Goal: Task Accomplishment & Management: Complete application form

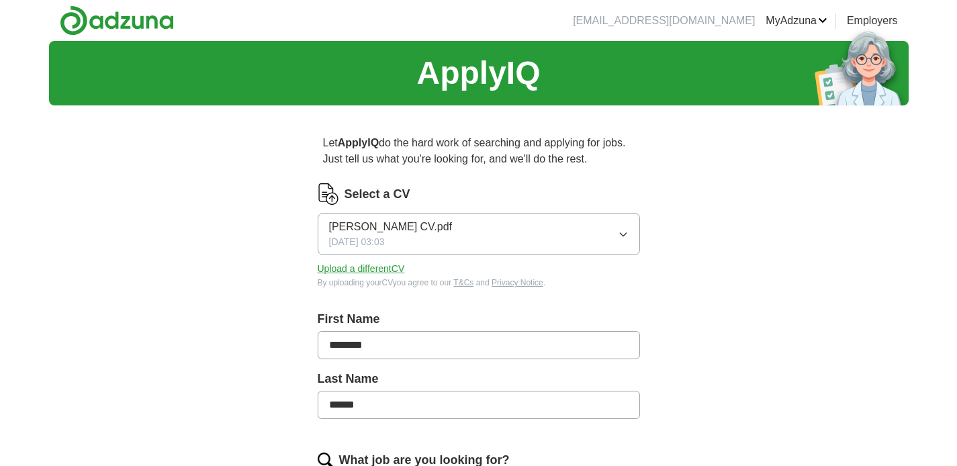
click at [620, 230] on icon "button" at bounding box center [623, 234] width 11 height 11
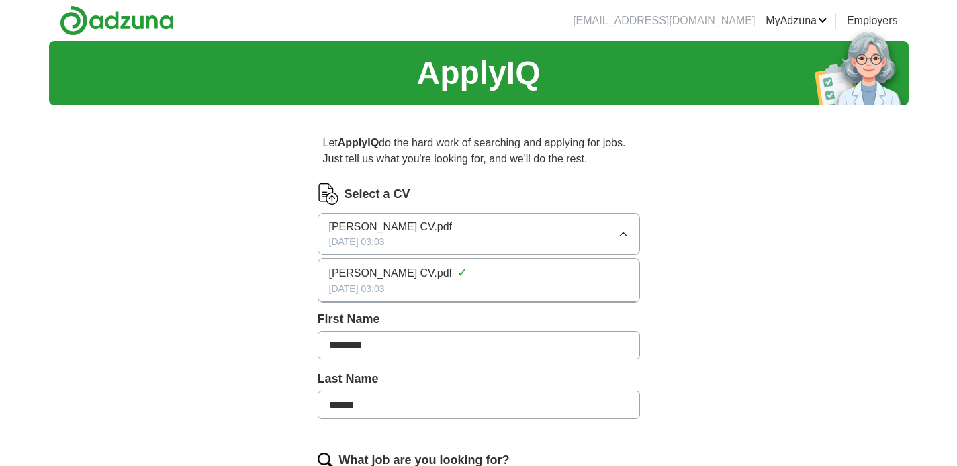
scroll to position [3, 0]
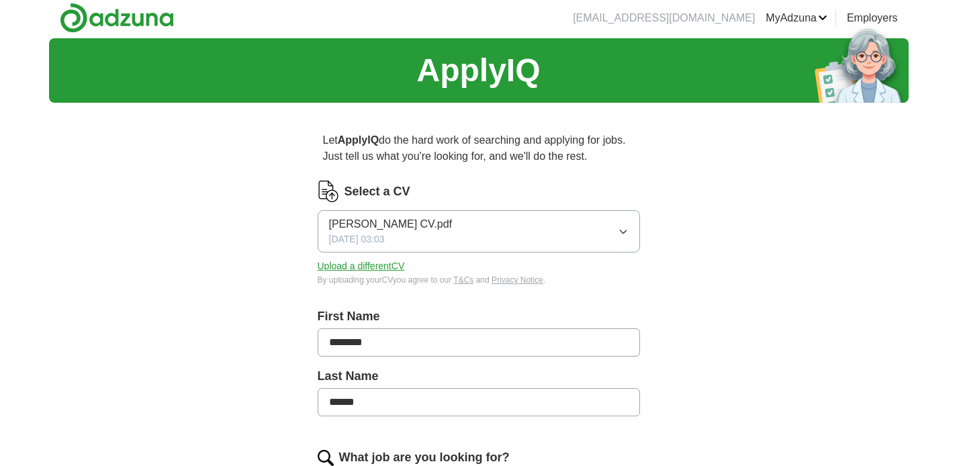
click at [343, 270] on button "Upload a different CV" at bounding box center [361, 266] width 87 height 14
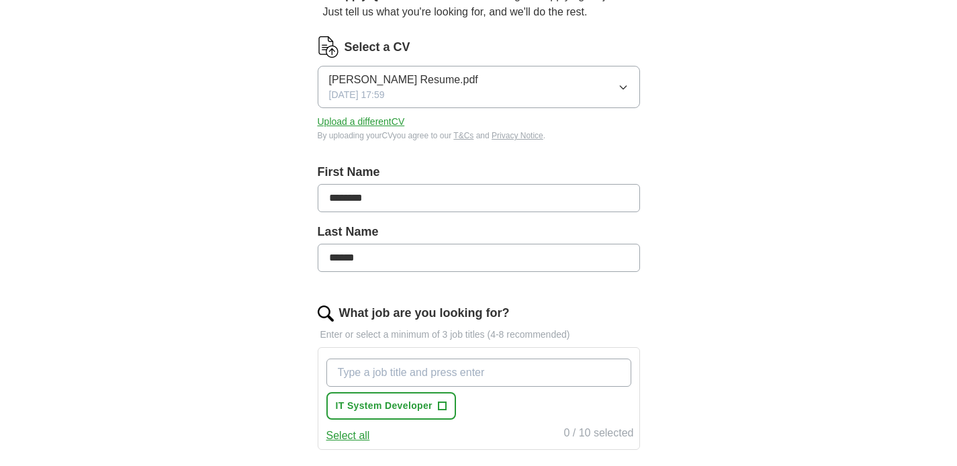
scroll to position [313, 0]
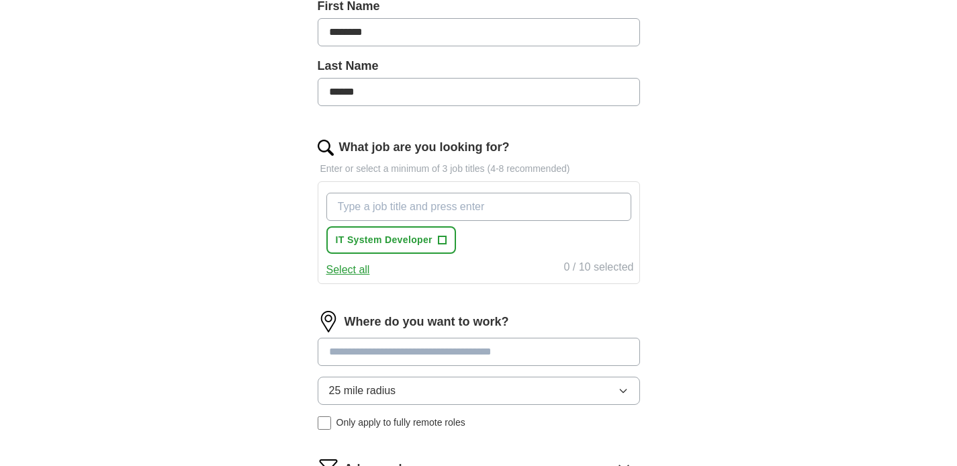
click at [437, 218] on input "What job are you looking for?" at bounding box center [478, 207] width 305 height 28
click at [363, 270] on button "Select all" at bounding box center [348, 270] width 44 height 16
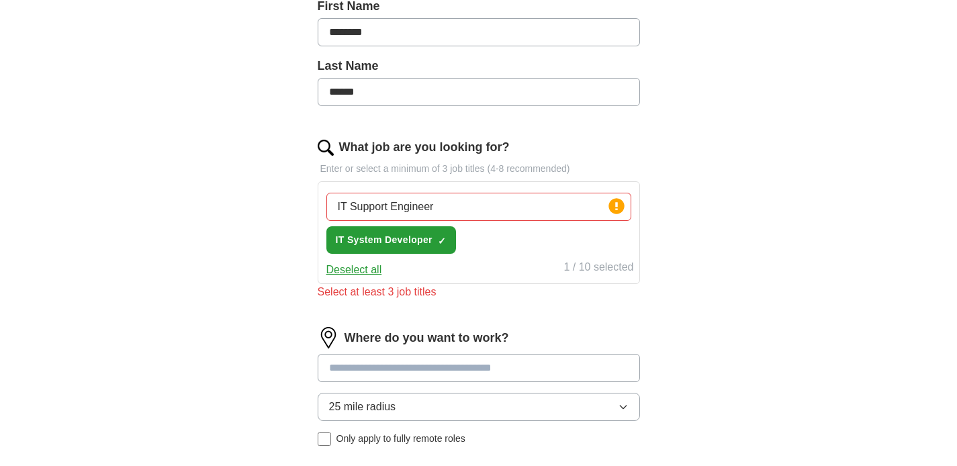
click at [369, 269] on button "Deselect all" at bounding box center [354, 270] width 56 height 16
click at [422, 240] on span "IT System Developer" at bounding box center [384, 240] width 97 height 14
click at [454, 210] on input "IT Support Engineer" at bounding box center [478, 207] width 305 height 28
drag, startPoint x: 454, startPoint y: 210, endPoint x: 394, endPoint y: 223, distance: 61.8
click at [394, 223] on div "IT Support Engineer Press return to add title IT System Developer ✓ ×" at bounding box center [479, 223] width 310 height 72
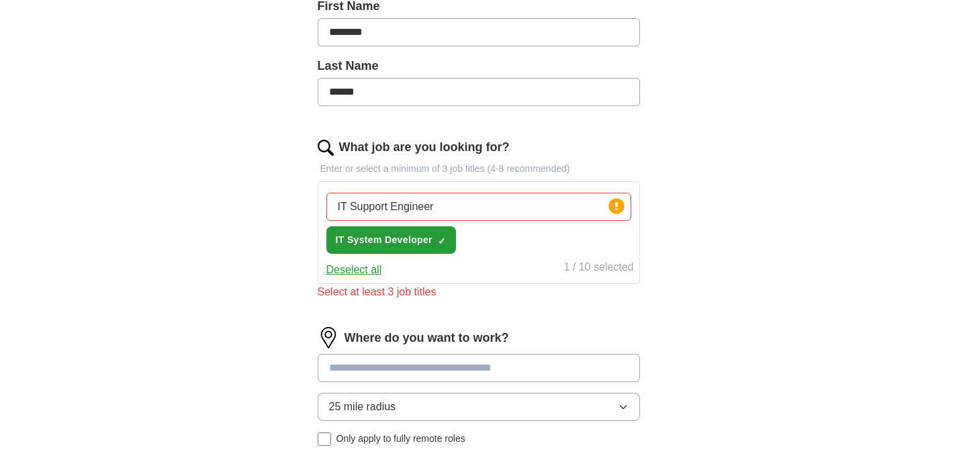
type input "IT Support"
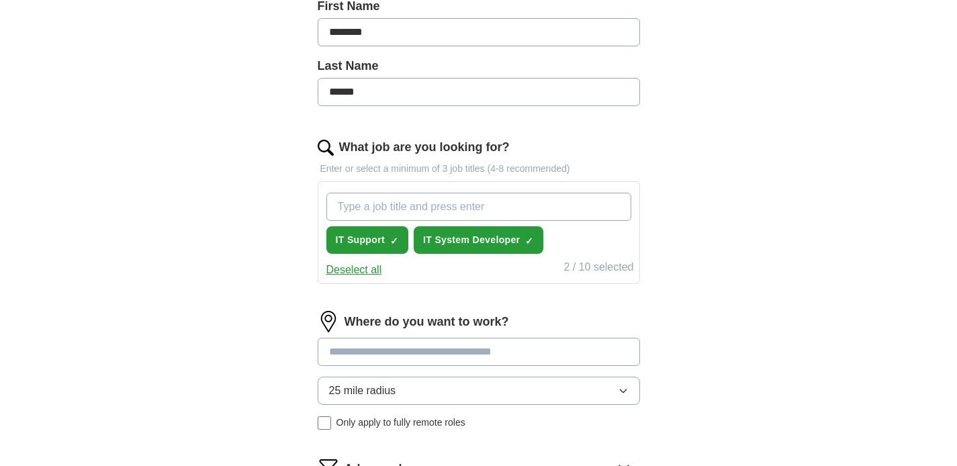
click at [420, 214] on input "What job are you looking for?" at bounding box center [478, 207] width 305 height 28
type input "IT Support Engineer"
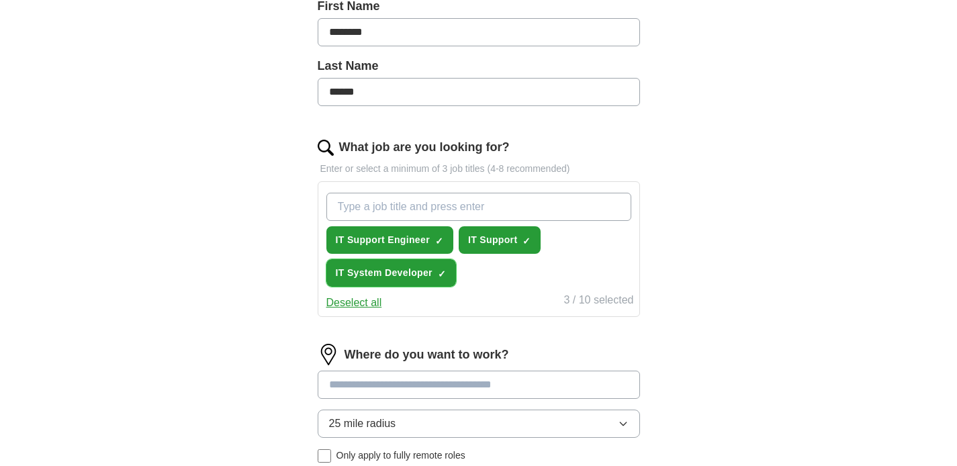
click at [424, 275] on span "IT System Developer" at bounding box center [384, 273] width 97 height 14
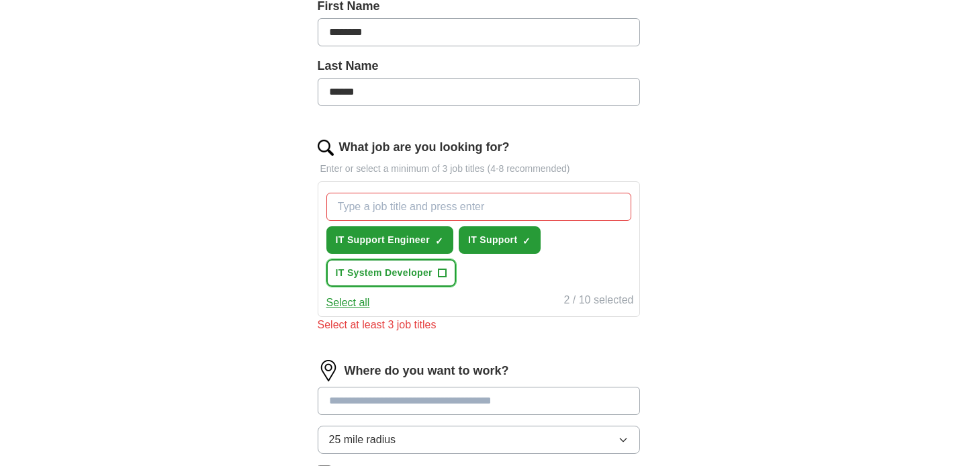
click at [424, 276] on span "IT System Developer" at bounding box center [384, 273] width 97 height 14
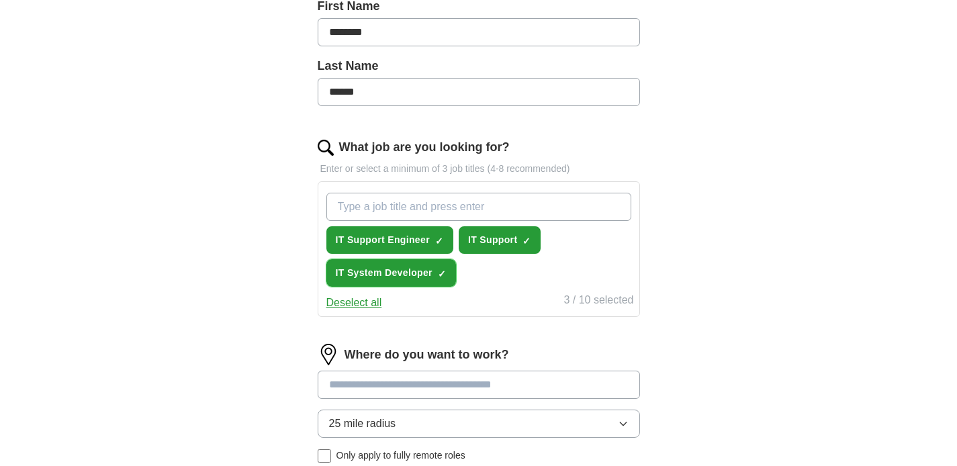
click at [422, 274] on span "IT System Developer" at bounding box center [384, 273] width 97 height 14
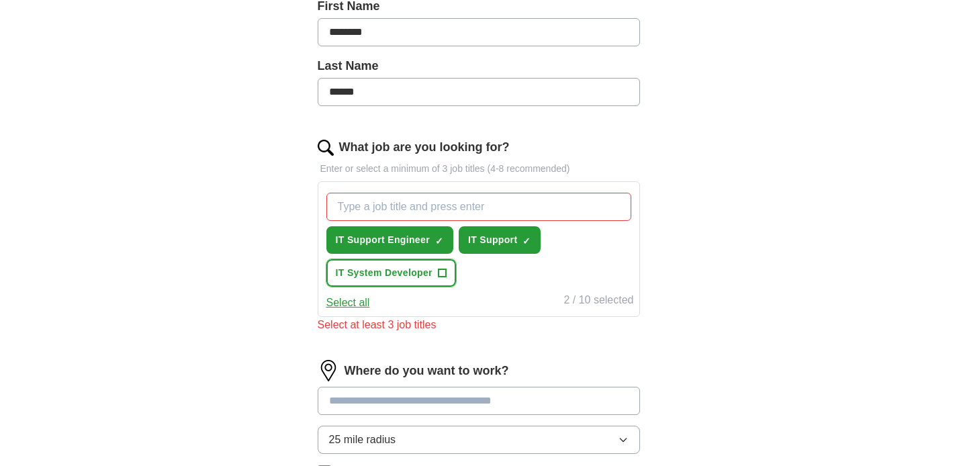
click at [427, 273] on span "IT System Developer" at bounding box center [384, 273] width 97 height 14
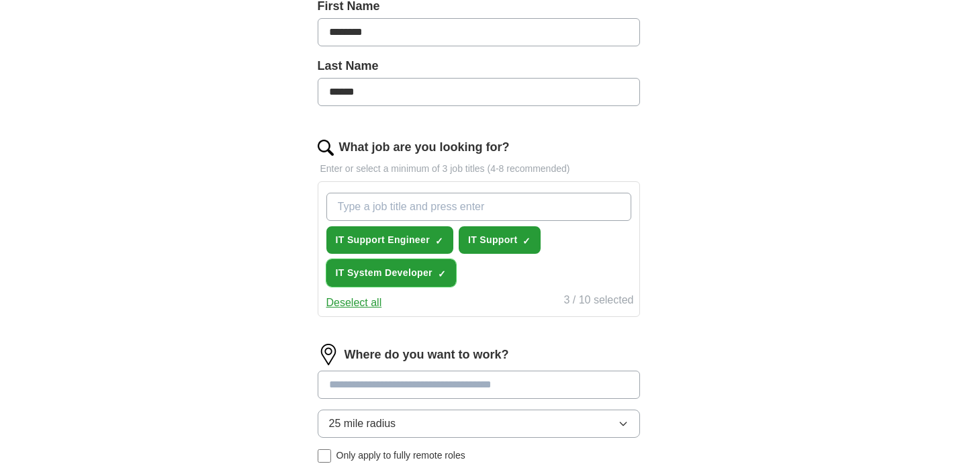
click at [0, 0] on span "×" at bounding box center [0, 0] width 0 height 0
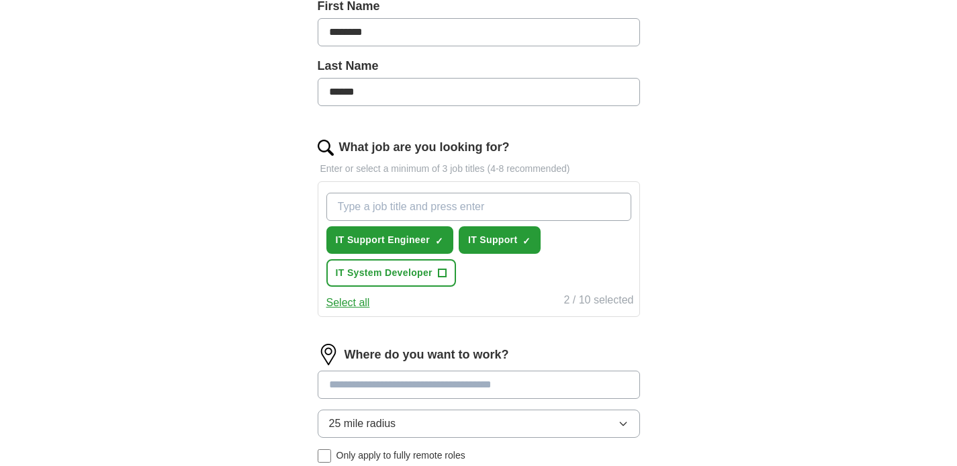
click at [426, 206] on input "What job are you looking for?" at bounding box center [478, 207] width 305 height 28
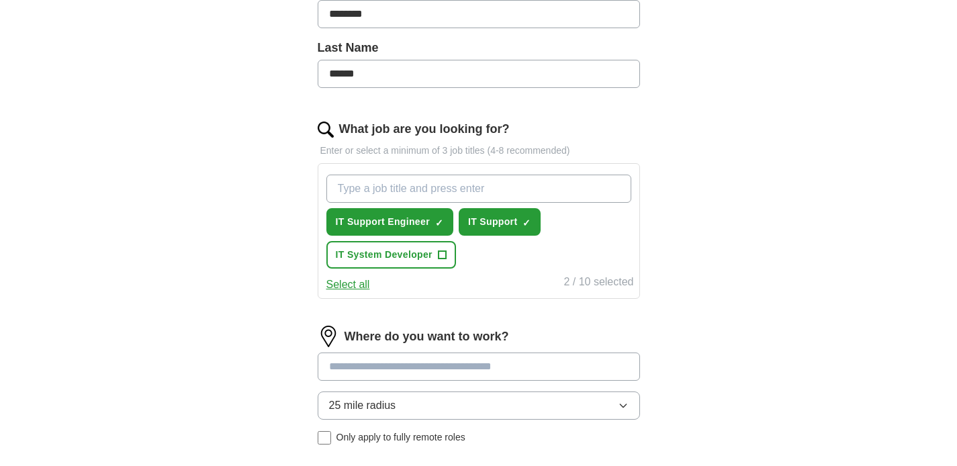
scroll to position [410, 0]
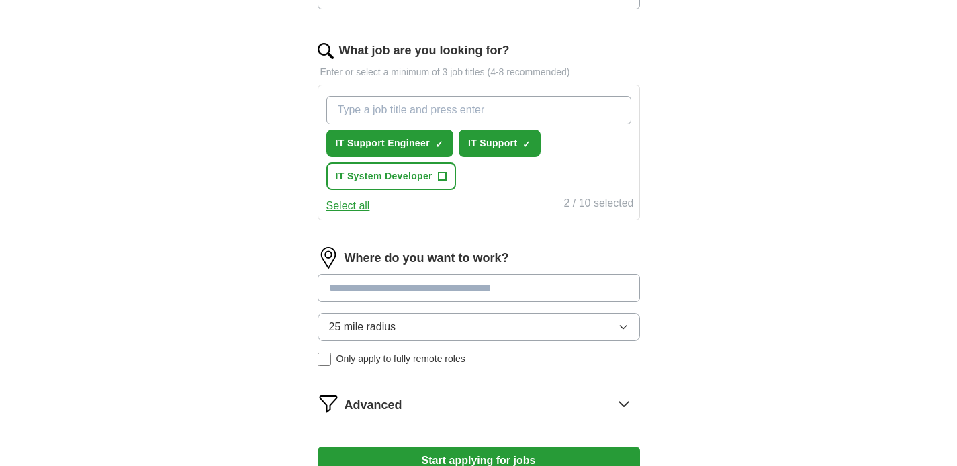
click at [355, 297] on input at bounding box center [479, 288] width 322 height 28
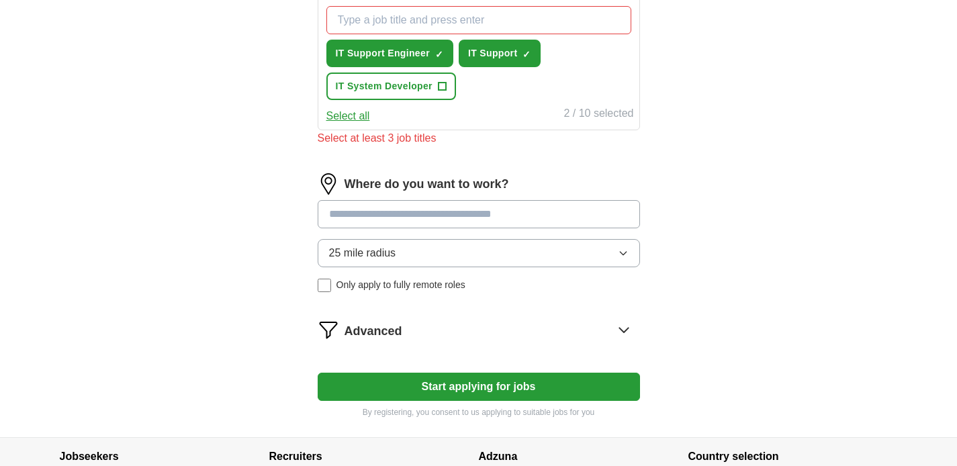
scroll to position [515, 0]
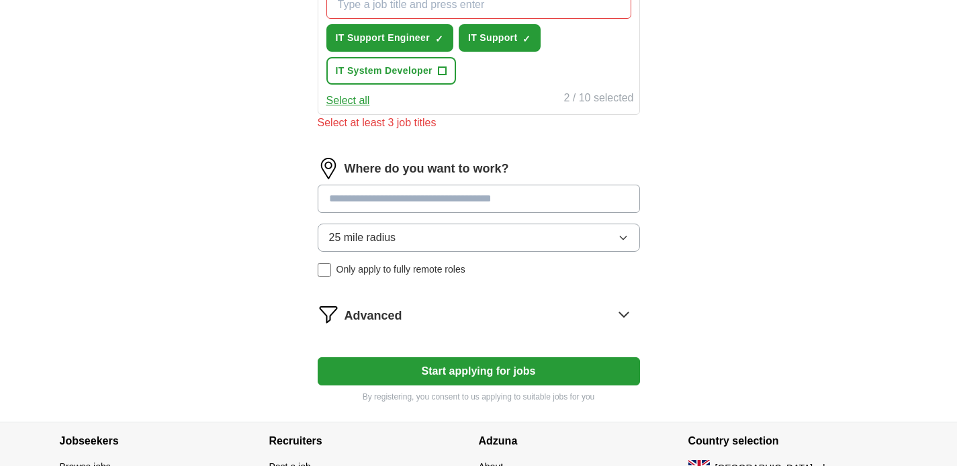
type input "*"
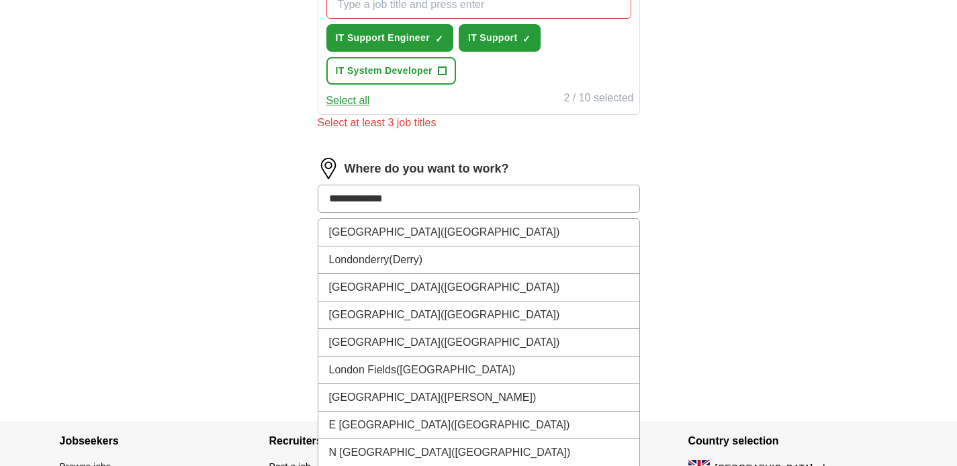
type input "**********"
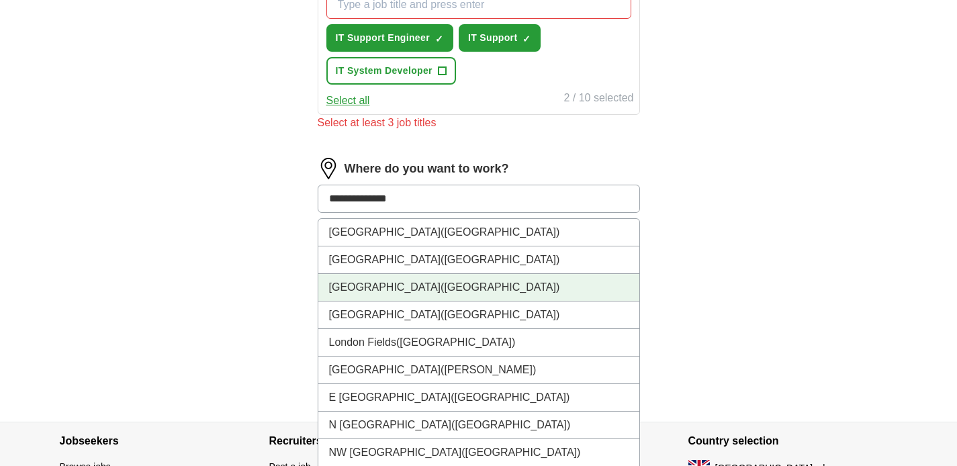
click at [441, 281] on span "([GEOGRAPHIC_DATA])" at bounding box center [500, 286] width 119 height 11
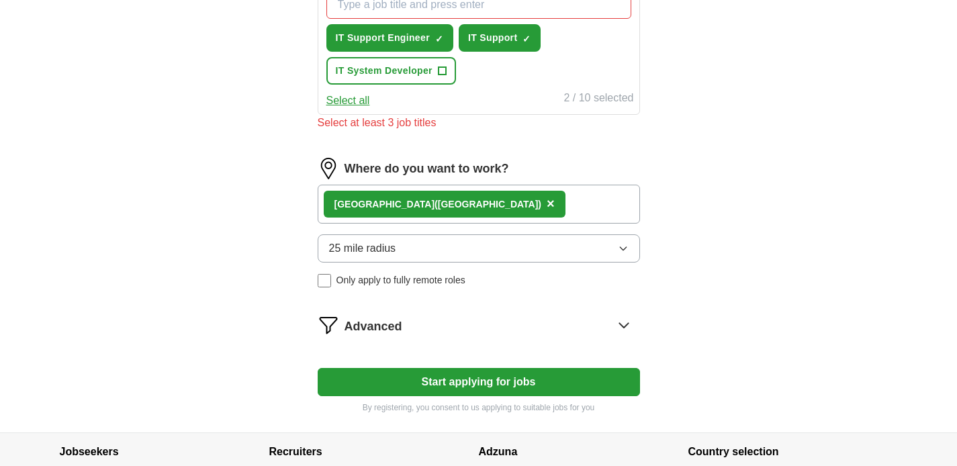
click at [394, 250] on span "25 mile radius" at bounding box center [362, 248] width 67 height 16
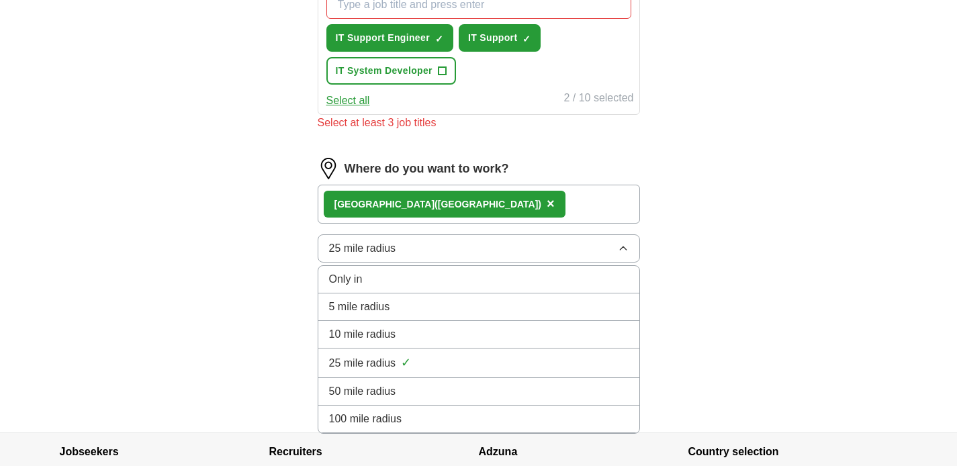
click at [382, 314] on span "5 mile radius" at bounding box center [359, 307] width 61 height 16
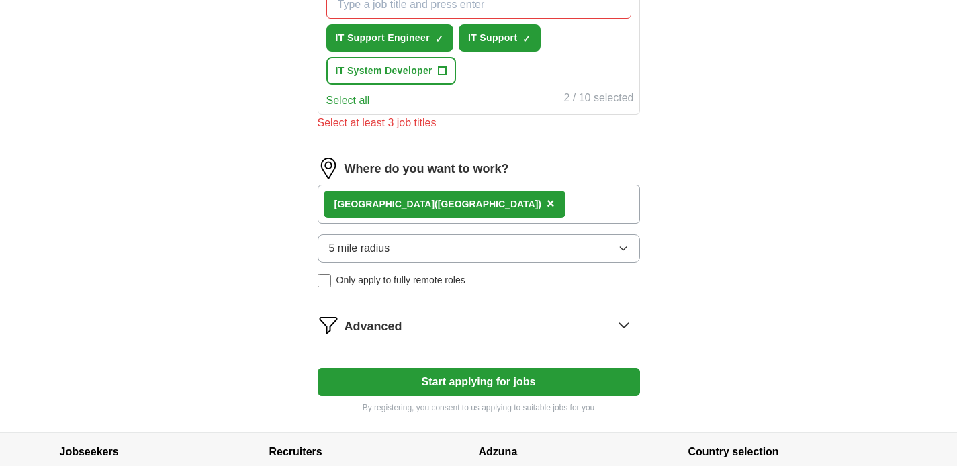
click at [439, 330] on div "Advanced" at bounding box center [493, 324] width 296 height 21
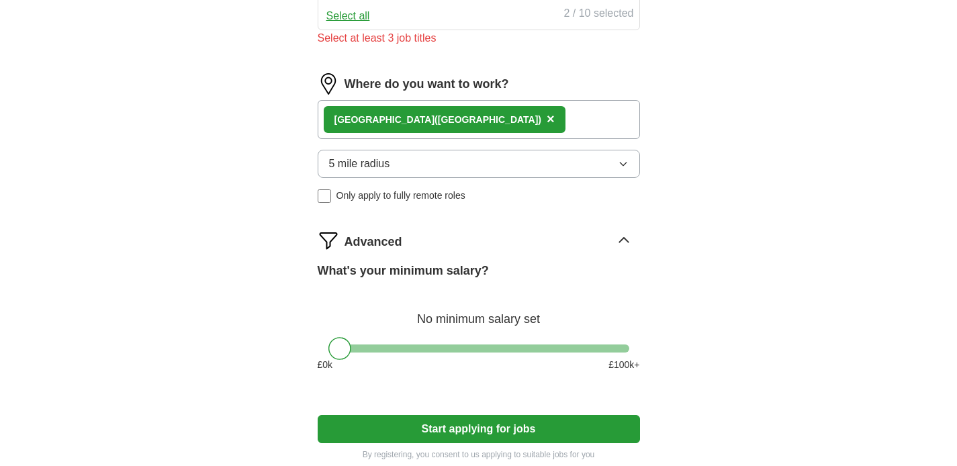
scroll to position [719, 0]
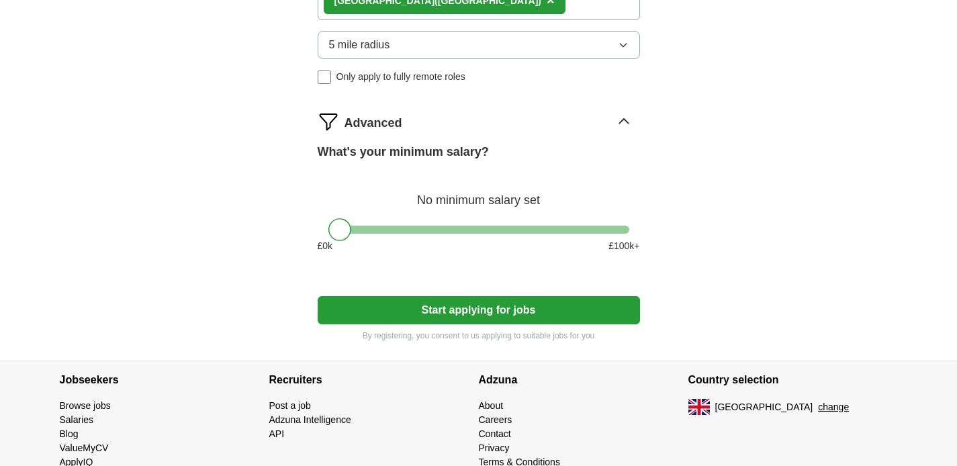
click at [455, 320] on button "Start applying for jobs" at bounding box center [479, 310] width 322 height 28
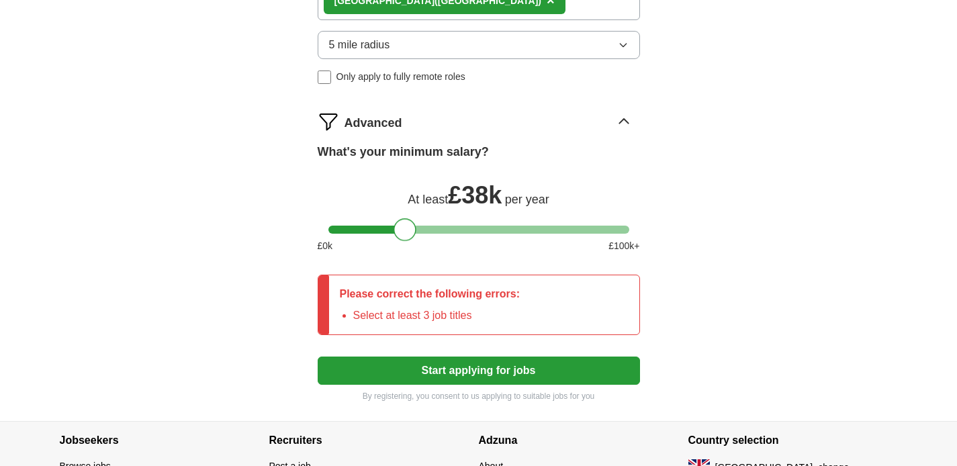
drag, startPoint x: 338, startPoint y: 230, endPoint x: 402, endPoint y: 242, distance: 65.5
click at [402, 242] on div "What's your minimum salary? At least £ 38k per year £ 0 k £ 100 k+" at bounding box center [479, 203] width 322 height 121
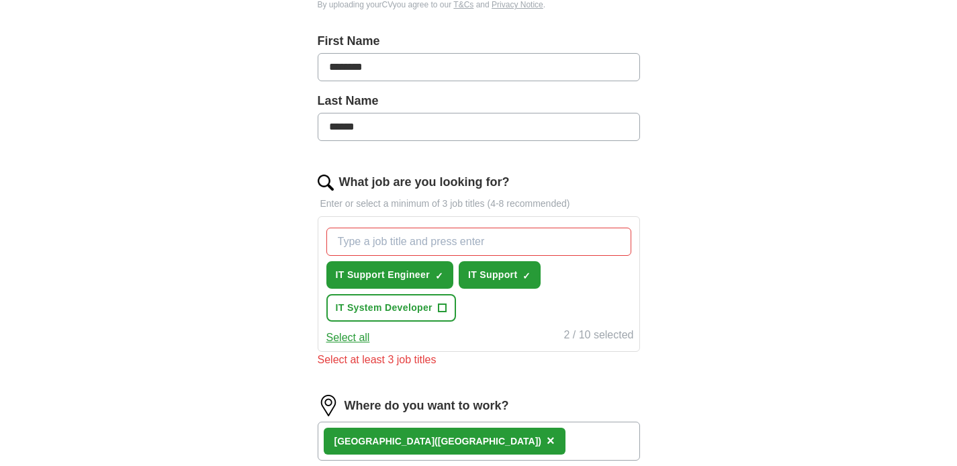
scroll to position [277, 0]
click at [473, 249] on input "What job are you looking for?" at bounding box center [478, 242] width 305 height 28
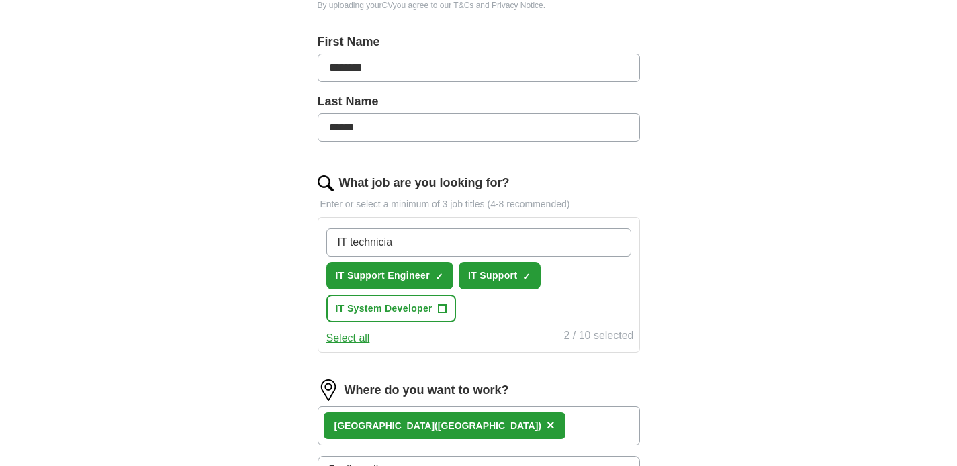
type input "IT technician"
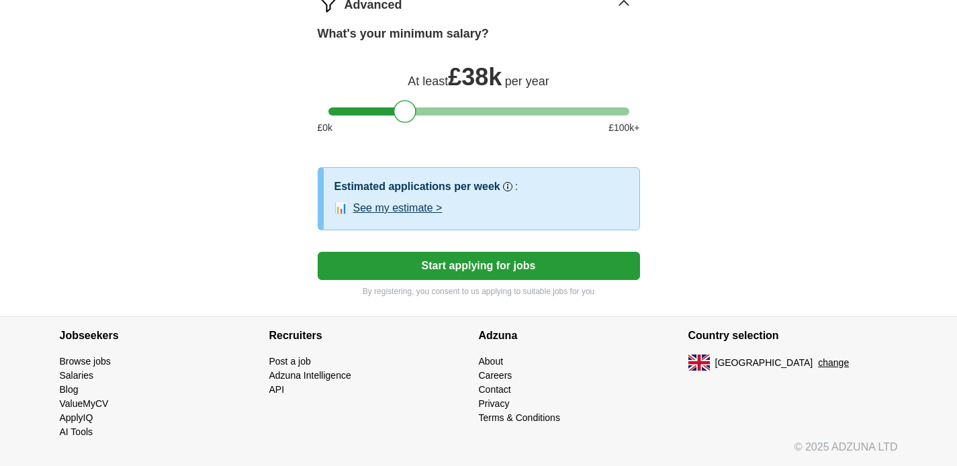
click at [431, 270] on button "Start applying for jobs" at bounding box center [479, 266] width 322 height 28
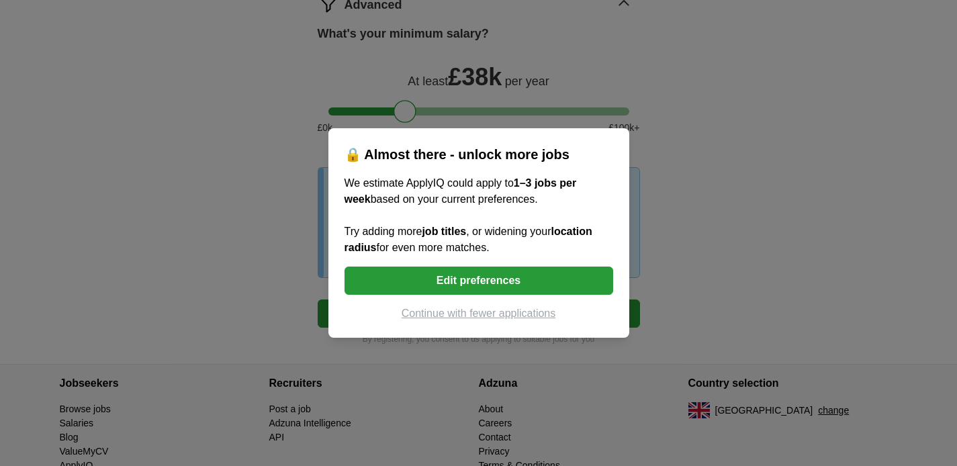
scroll to position [818, 0]
click at [382, 279] on button "Edit preferences" at bounding box center [479, 281] width 269 height 28
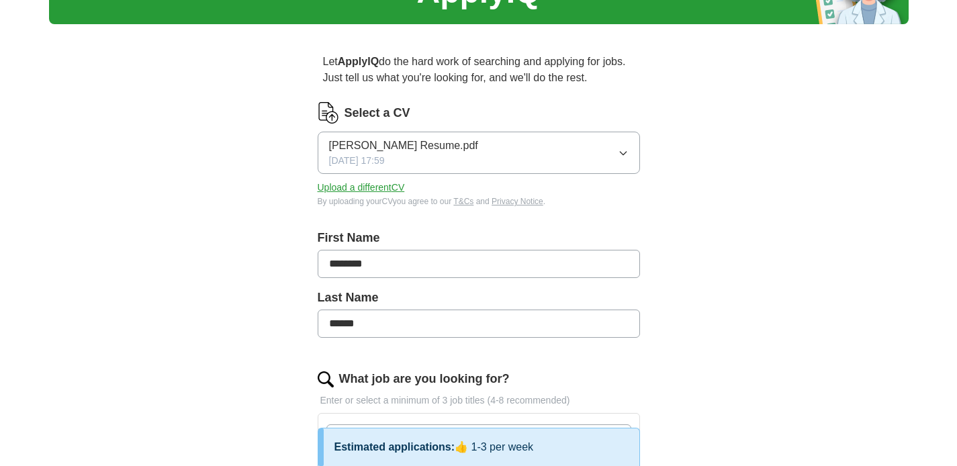
scroll to position [0, 0]
